Goal: Navigation & Orientation: Find specific page/section

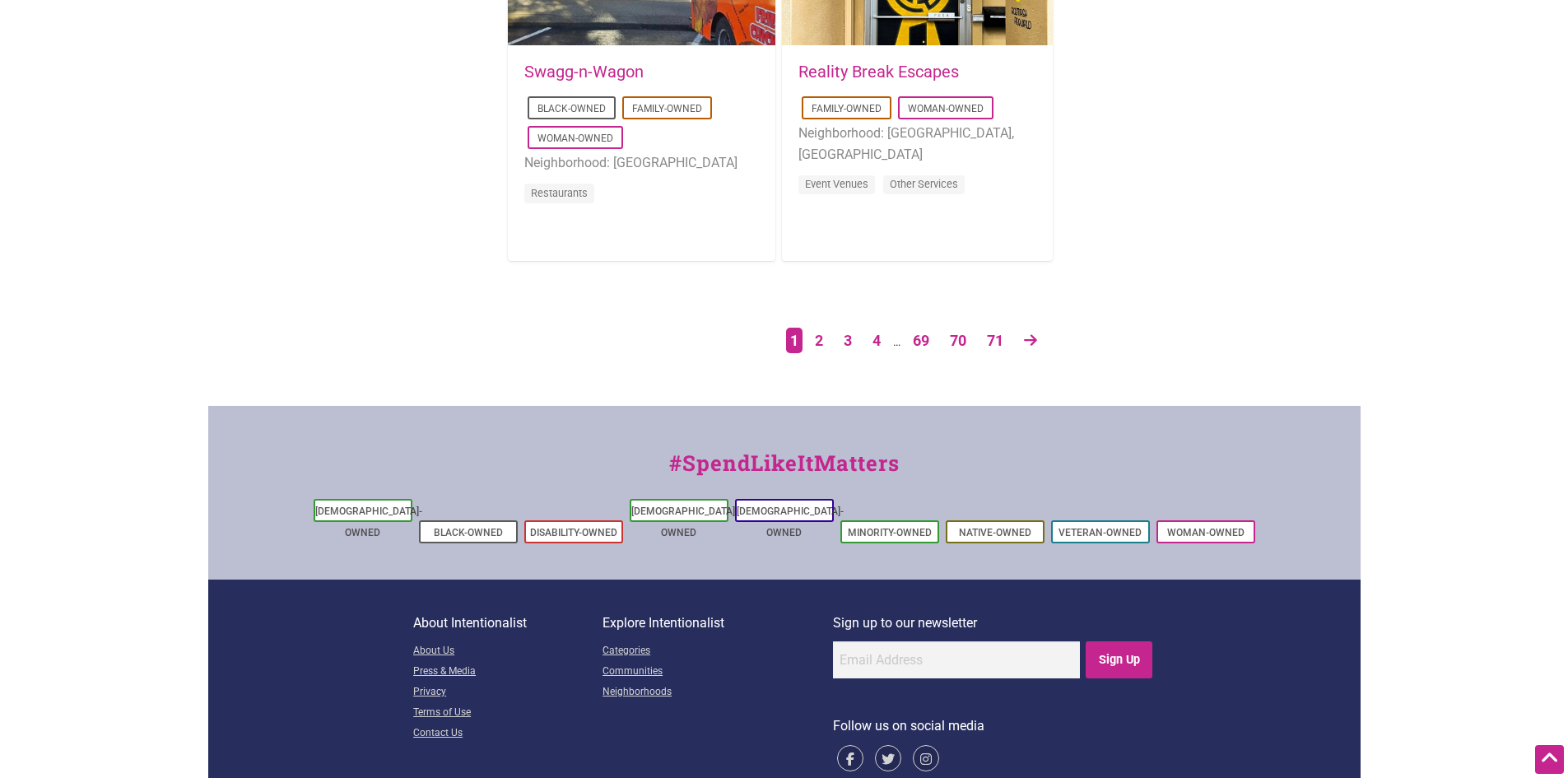
scroll to position [2882, 0]
click at [818, 337] on link "2" at bounding box center [819, 340] width 25 height 29
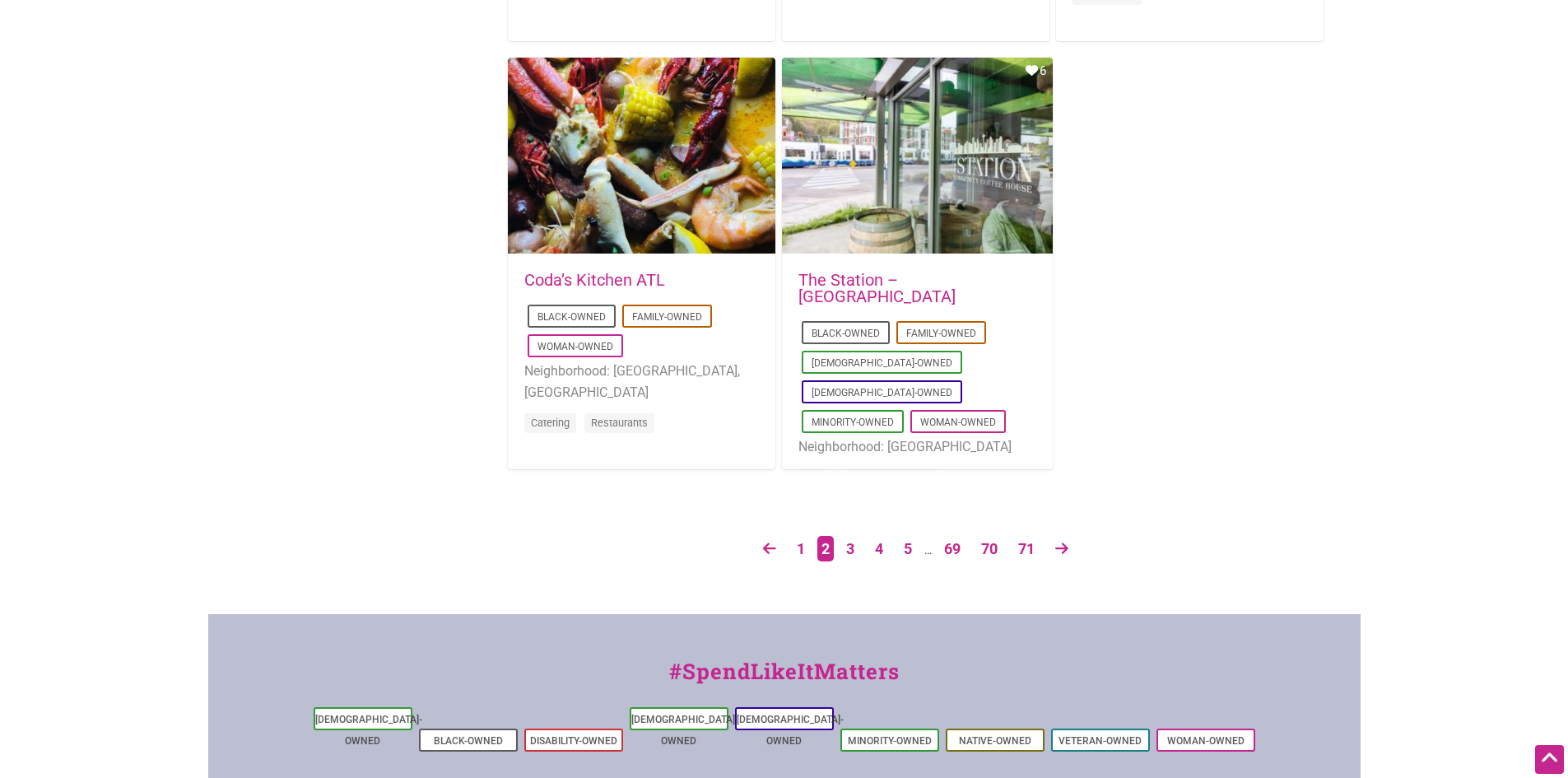
scroll to position [2799, 0]
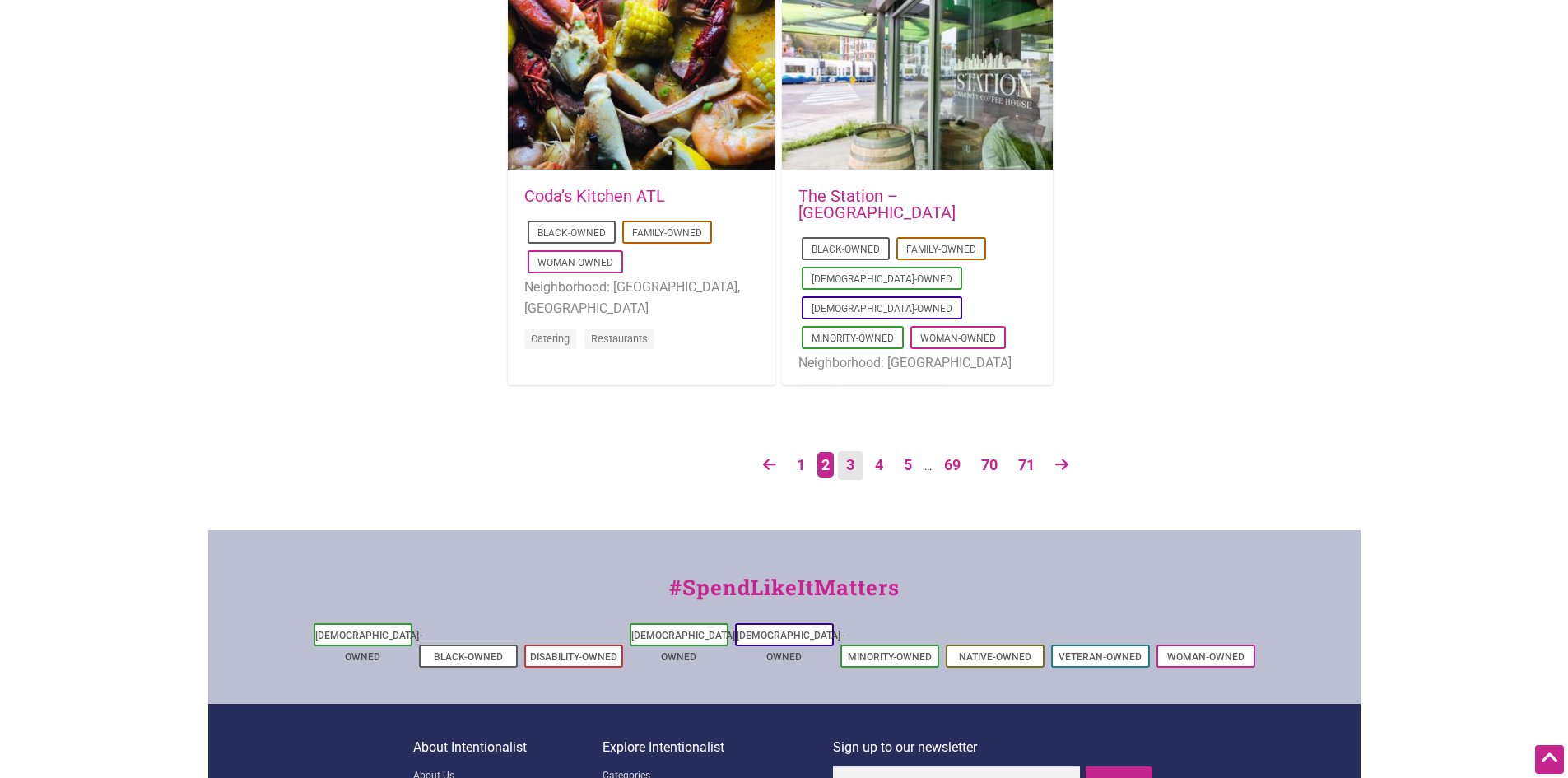
click at [861, 472] on link "3" at bounding box center [850, 465] width 25 height 29
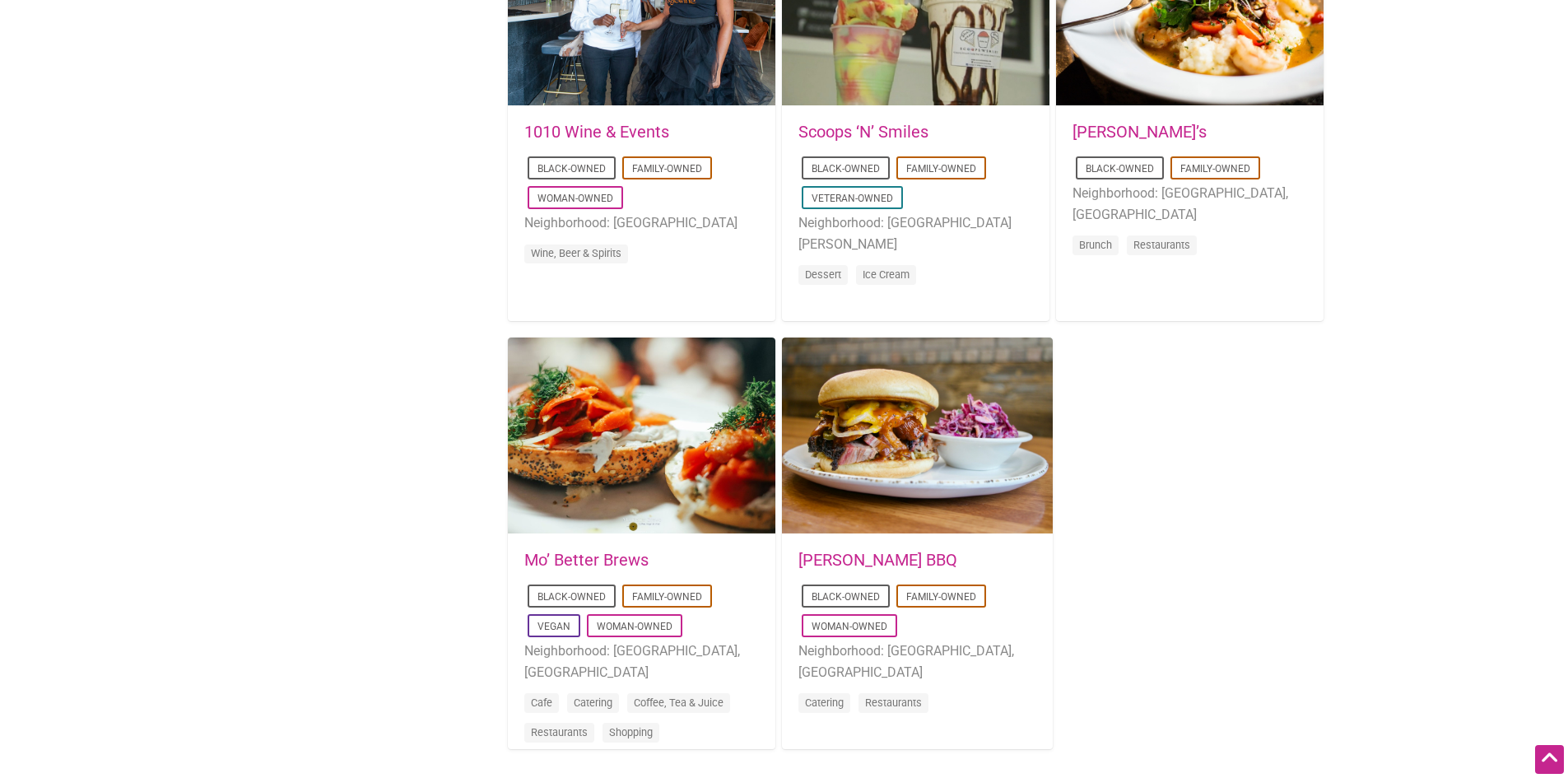
scroll to position [2470, 0]
